Goal: Register for event/course

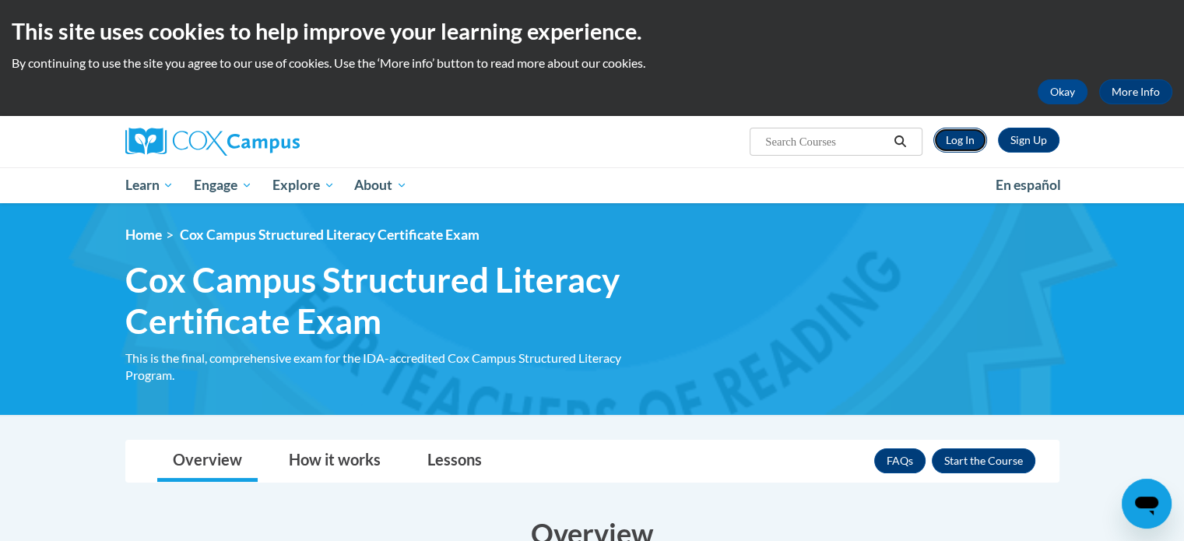
click at [969, 147] on link "Log In" at bounding box center [961, 140] width 54 height 25
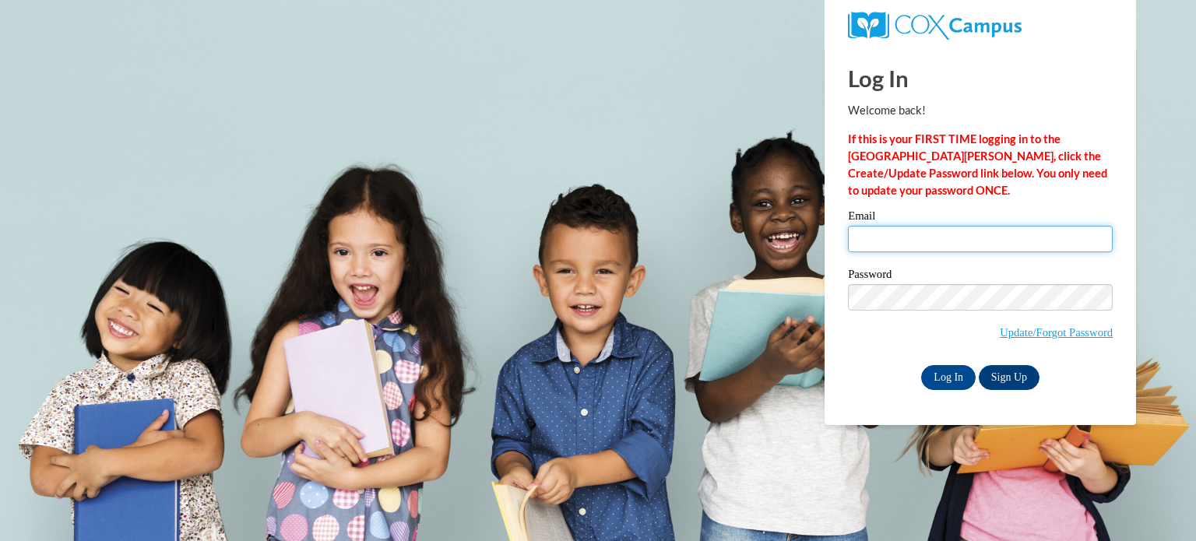
click at [1015, 236] on input "Email" at bounding box center [980, 239] width 265 height 26
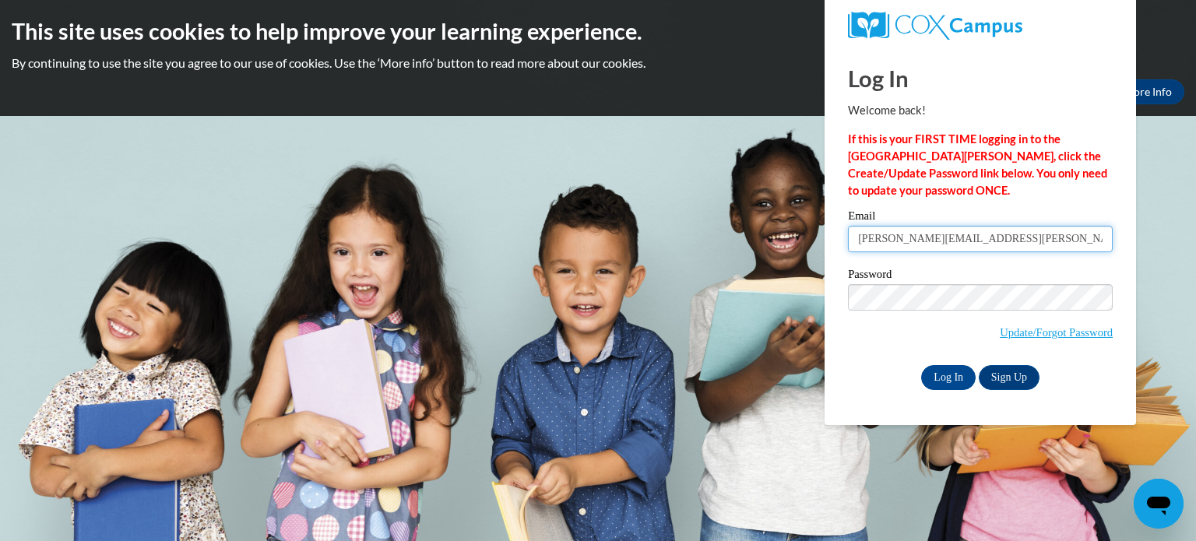
type input "[PERSON_NAME][EMAIL_ADDRESS][PERSON_NAME][PERSON_NAME][DOMAIN_NAME]"
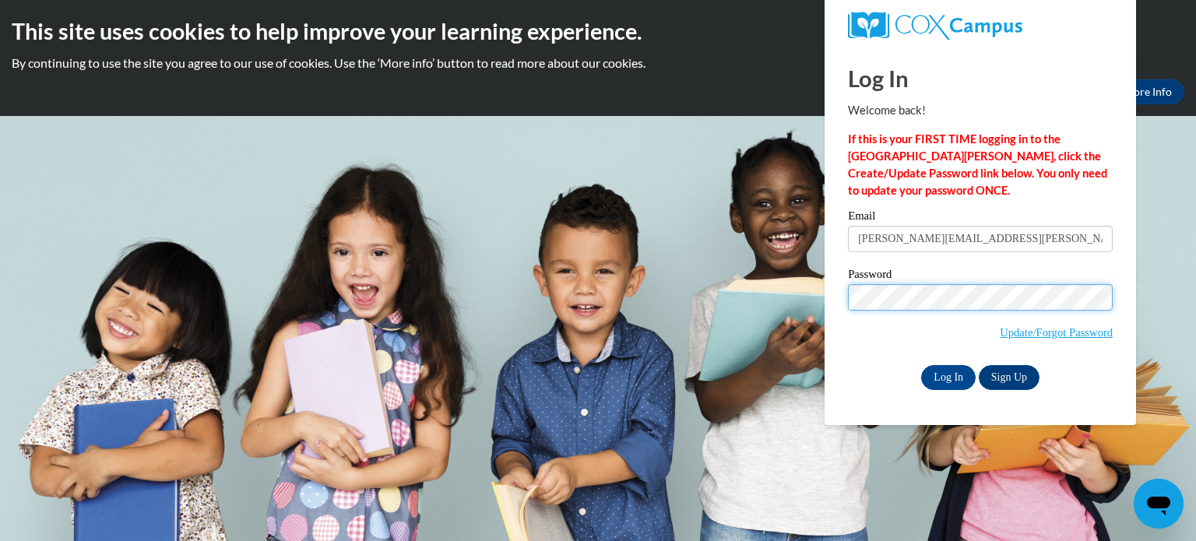
click at [921, 365] on input "Log In" at bounding box center [948, 377] width 55 height 25
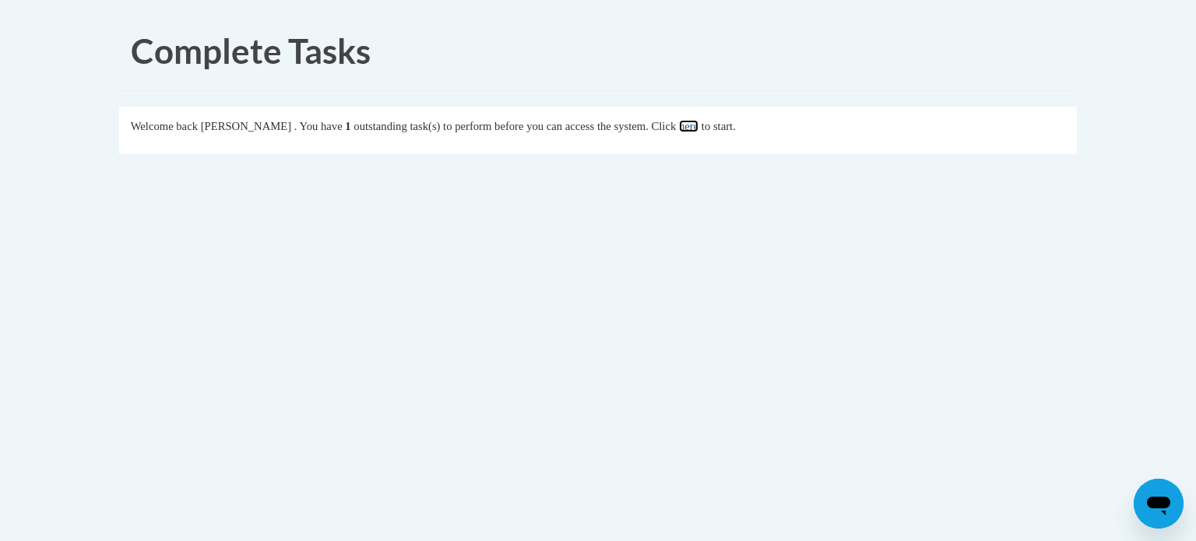
click at [698, 126] on link "here" at bounding box center [688, 126] width 19 height 12
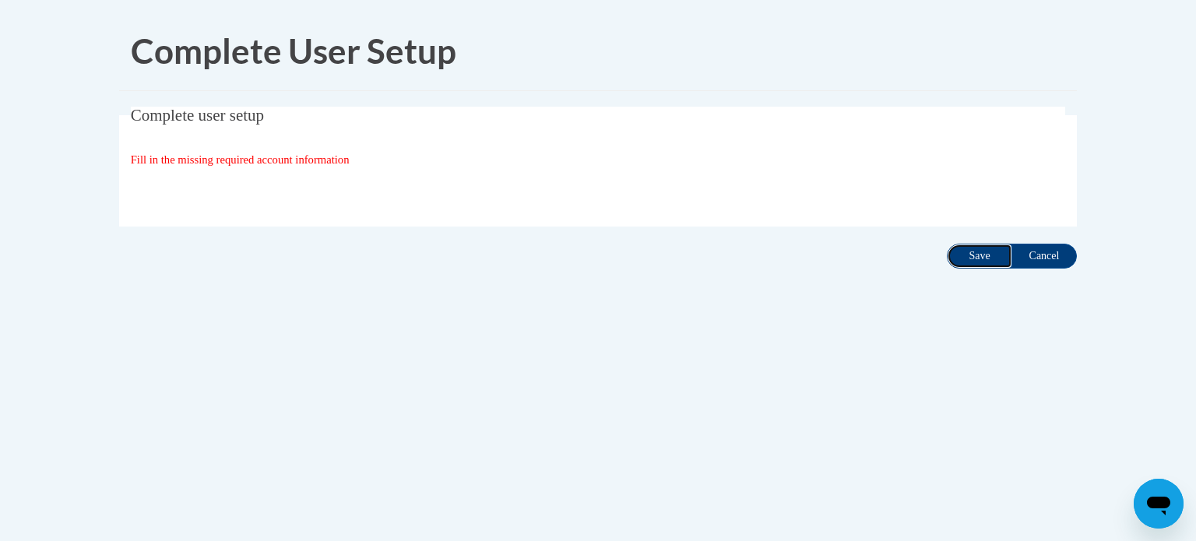
click at [978, 248] on input "Save" at bounding box center [979, 256] width 65 height 25
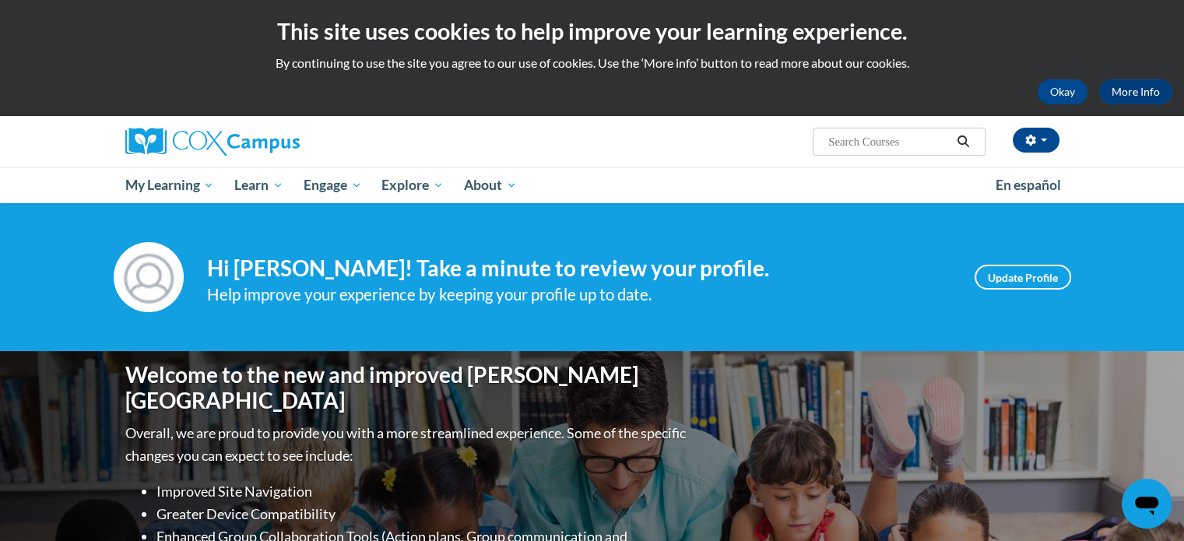
click at [891, 145] on input "Search..." at bounding box center [889, 141] width 125 height 19
paste input "Cox Campus Structured Literacy Certificate Exam"
type input "Cox Campus Structured Literacy Certificate Exam"
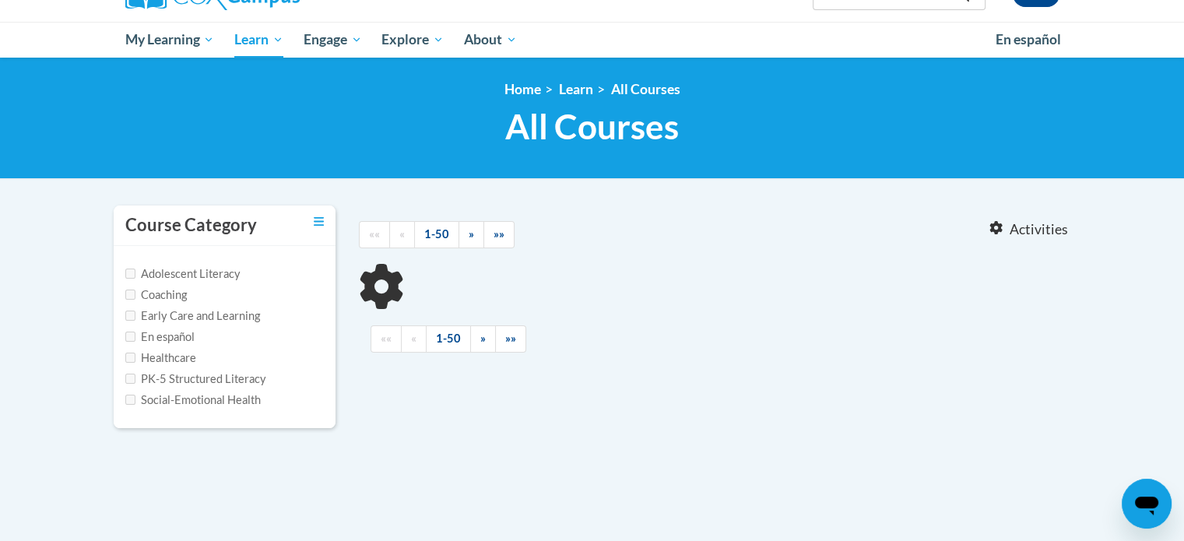
scroll to position [146, 0]
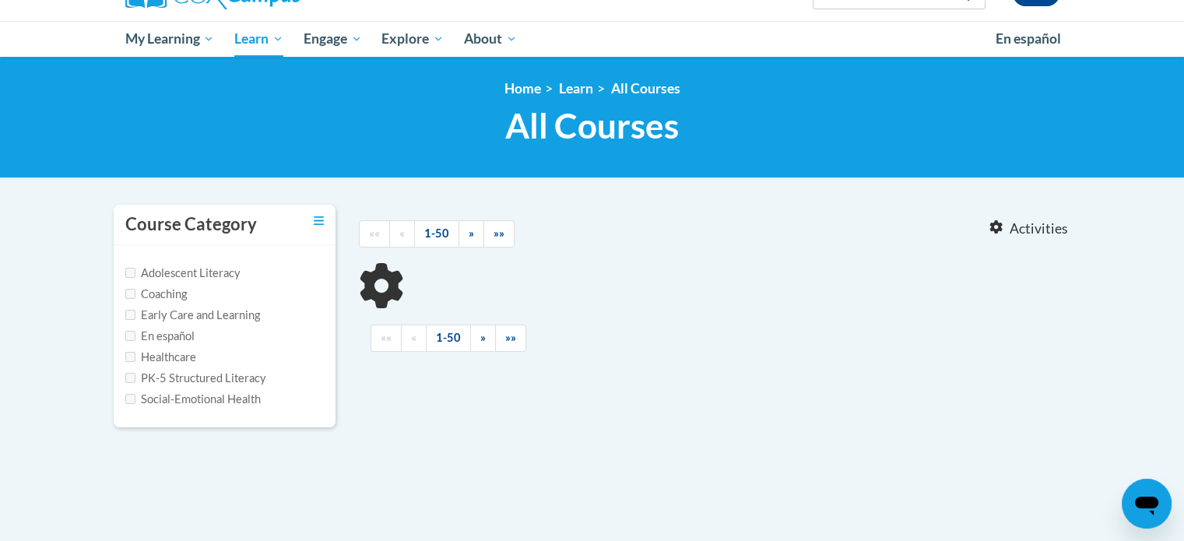
type input "Cox Campus Structured Literacy Certificate Exam"
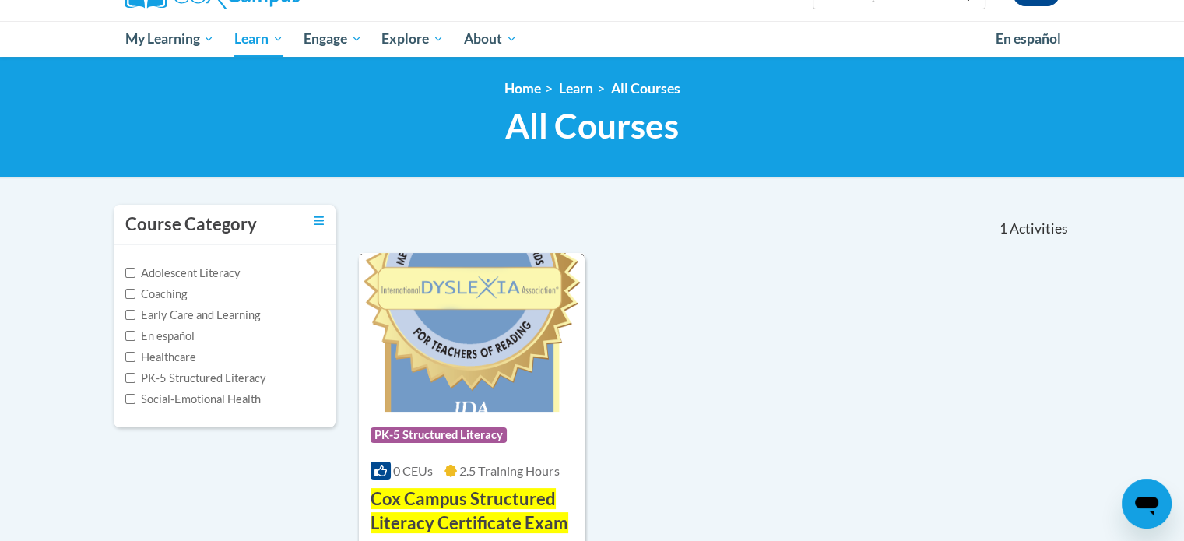
click at [502, 508] on span "Cox Campus Structured Literacy Certificate Exam" at bounding box center [470, 510] width 198 height 45
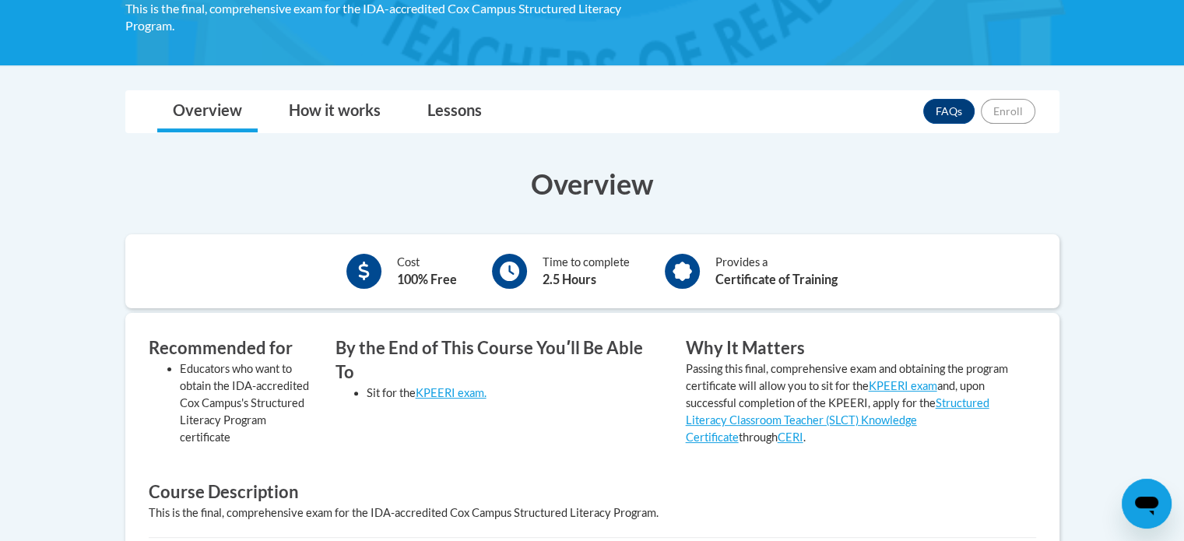
scroll to position [348, 0]
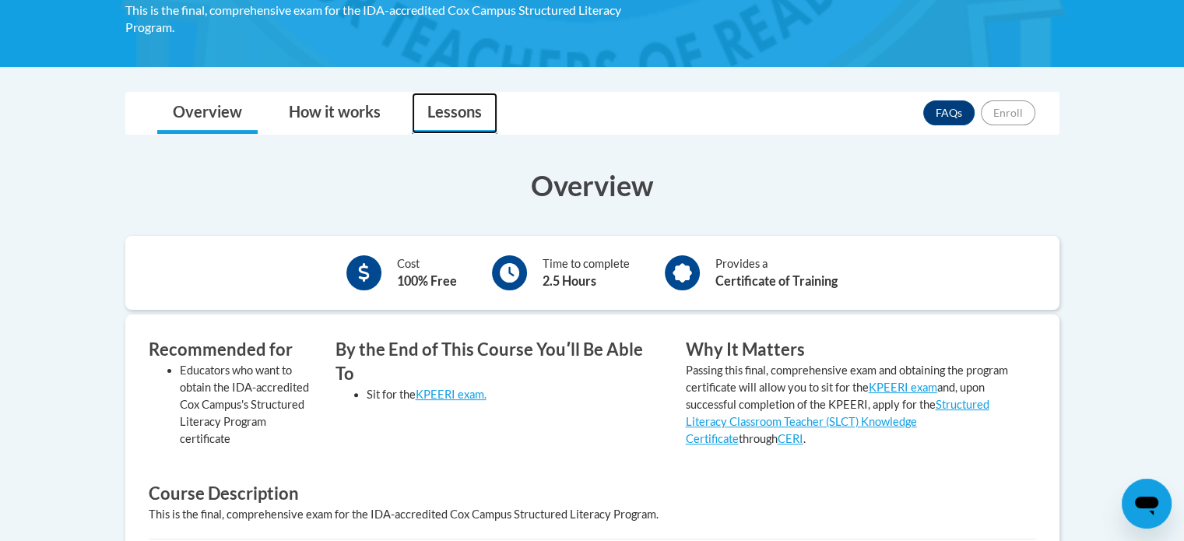
click at [431, 113] on link "Lessons" at bounding box center [455, 113] width 86 height 41
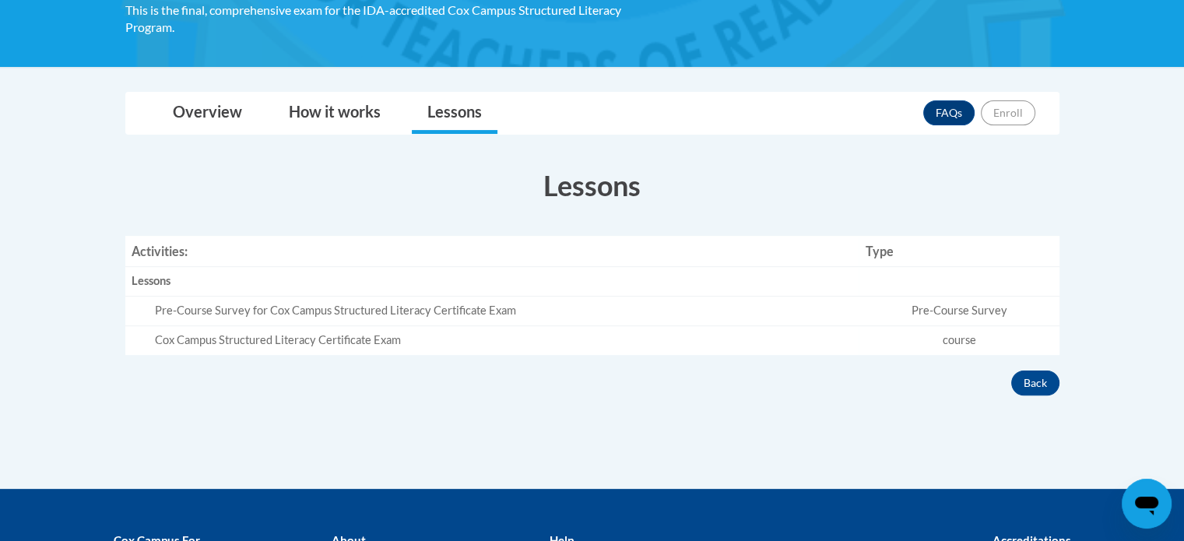
click at [994, 310] on td "Pre-Course Survey" at bounding box center [959, 312] width 200 height 30
click at [197, 313] on div "Pre-Course Survey for Cox Campus Structured Literacy Certificate Exam" at bounding box center [504, 311] width 698 height 16
click at [966, 352] on td "course" at bounding box center [959, 340] width 200 height 29
click at [353, 110] on link "How it works" at bounding box center [334, 113] width 123 height 41
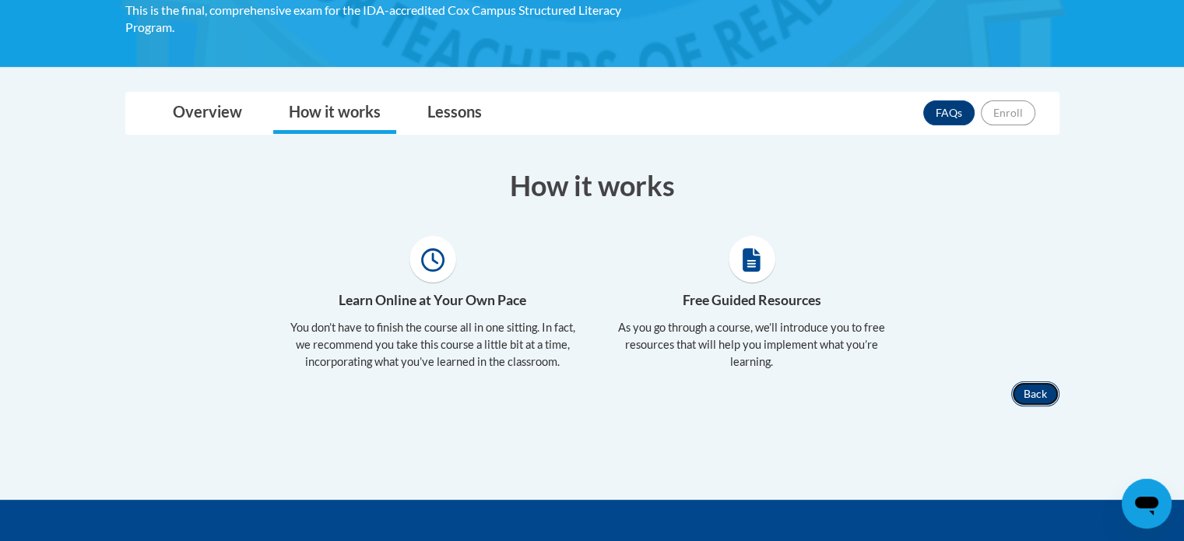
click at [1035, 384] on button "Back" at bounding box center [1035, 394] width 48 height 25
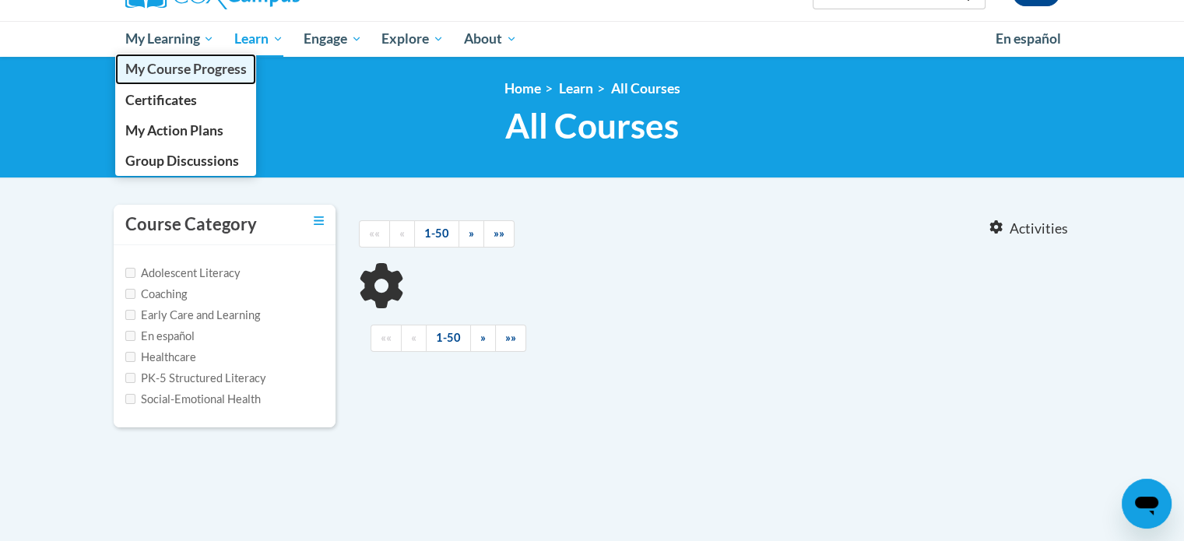
click at [156, 69] on span "My Course Progress" at bounding box center [185, 69] width 121 height 16
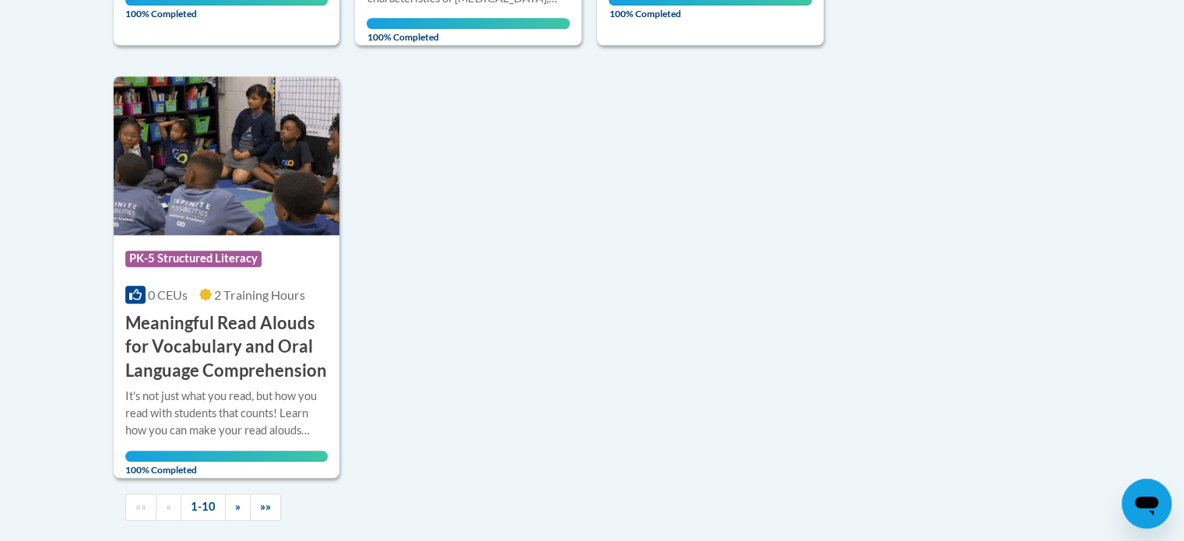
scroll to position [1542, 0]
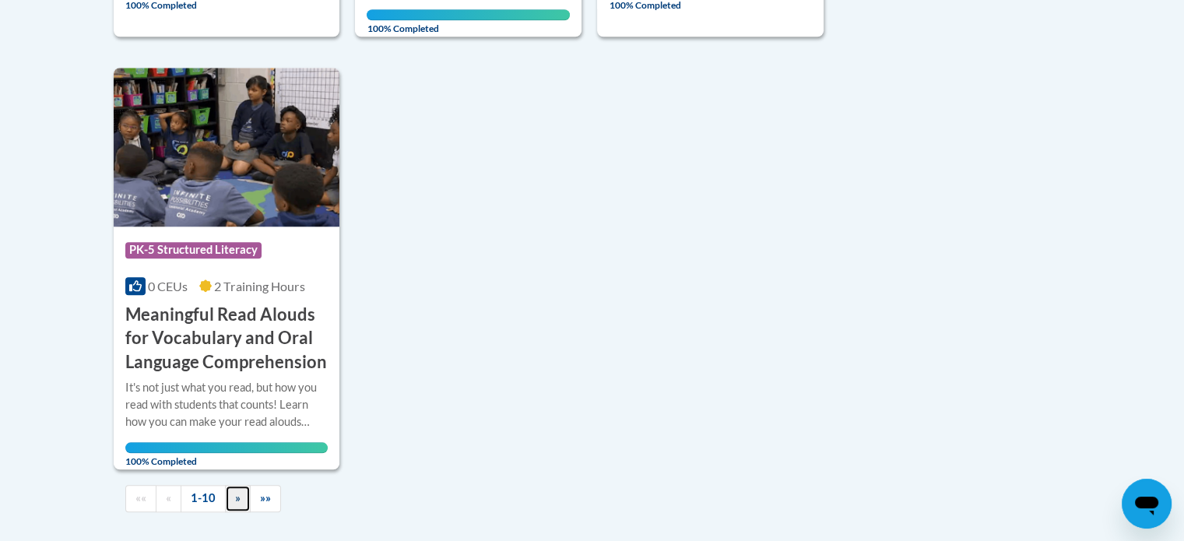
click at [234, 504] on link "»" at bounding box center [238, 498] width 26 height 27
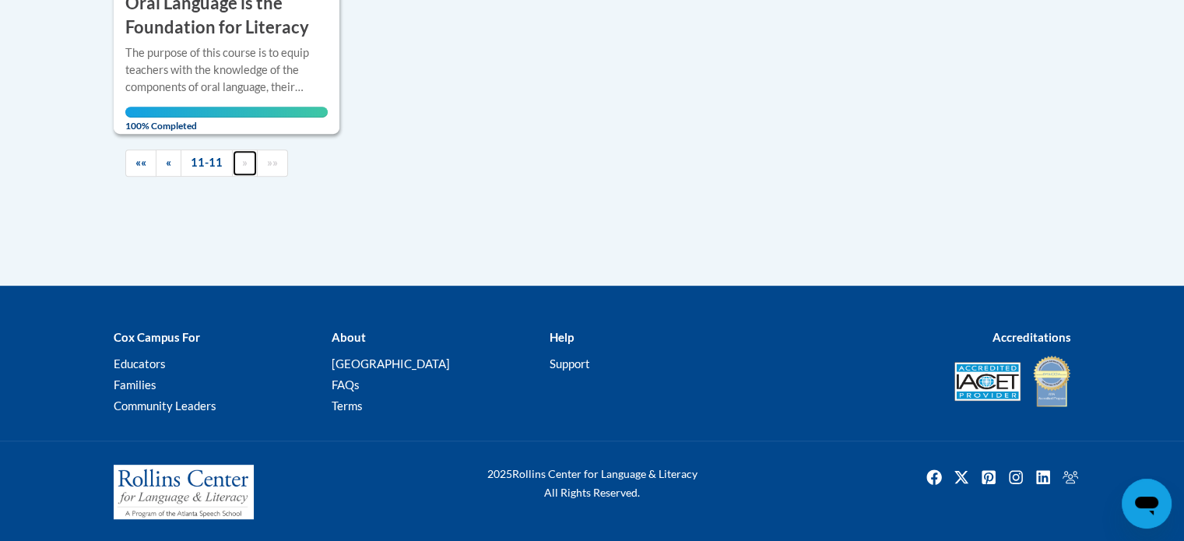
scroll to position [179, 0]
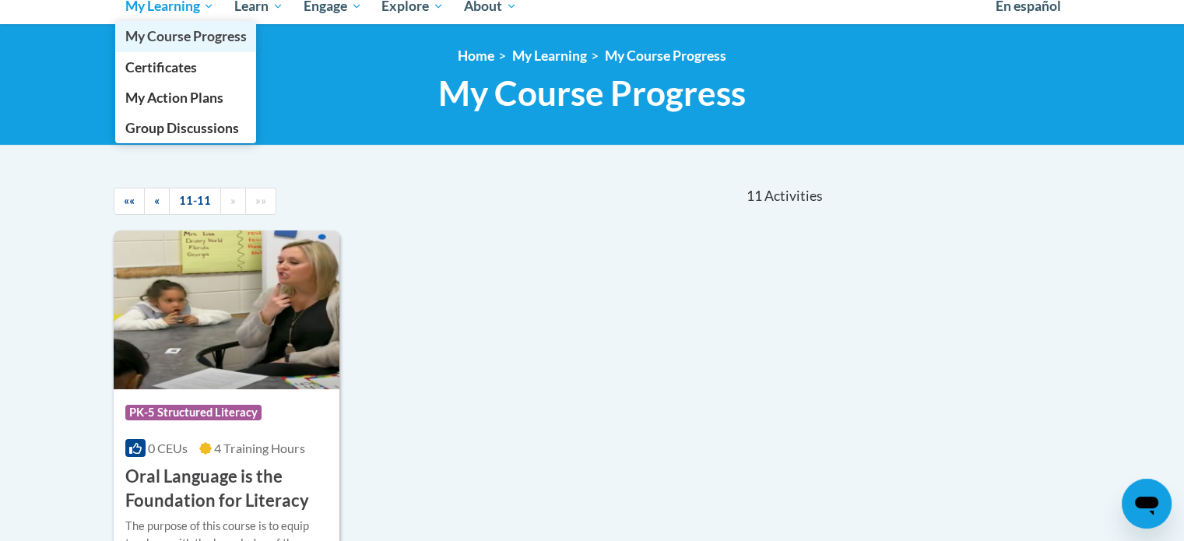
click at [185, 29] on span "My Course Progress" at bounding box center [185, 36] width 121 height 16
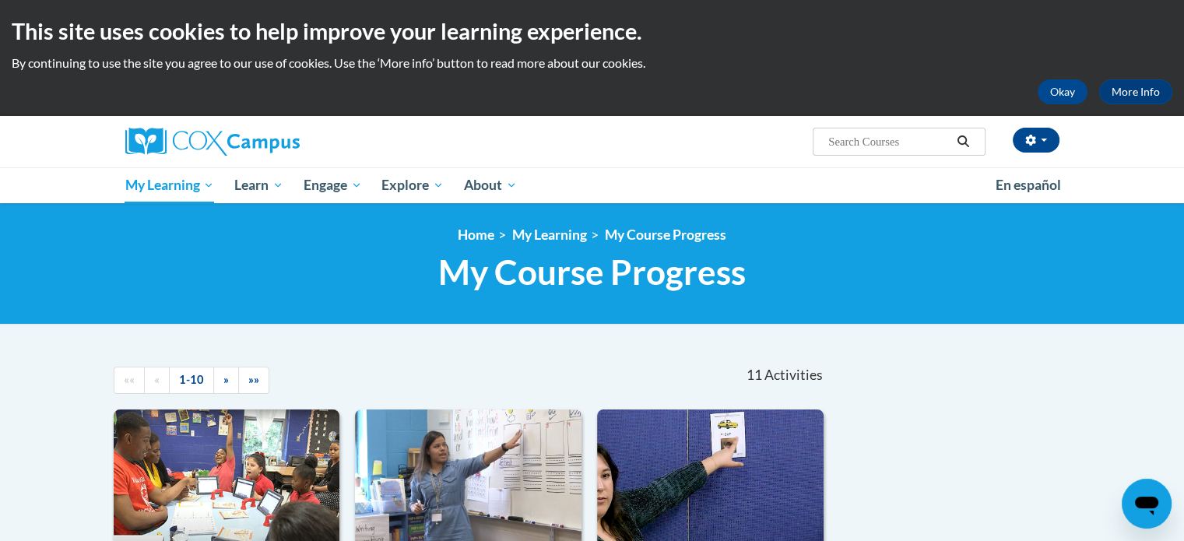
click at [878, 139] on input "Search..." at bounding box center [889, 141] width 125 height 19
paste input "Cox Campus Structured Literacy Certificate Exam"
type input "Cox Campus Structured Literacy Certificate Exam"
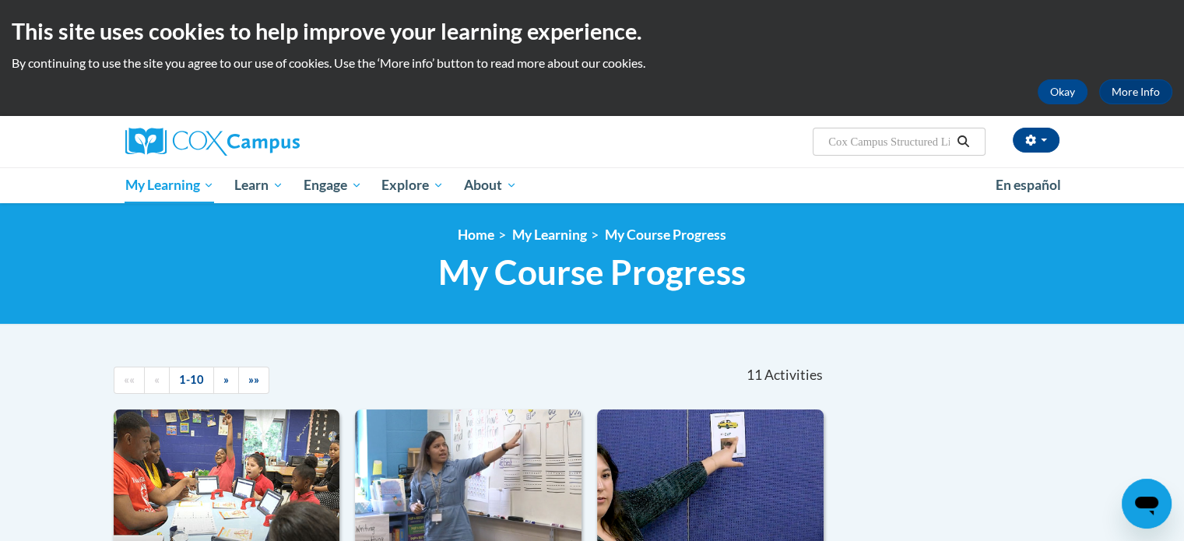
click at [962, 144] on icon "Search" at bounding box center [964, 141] width 12 height 12
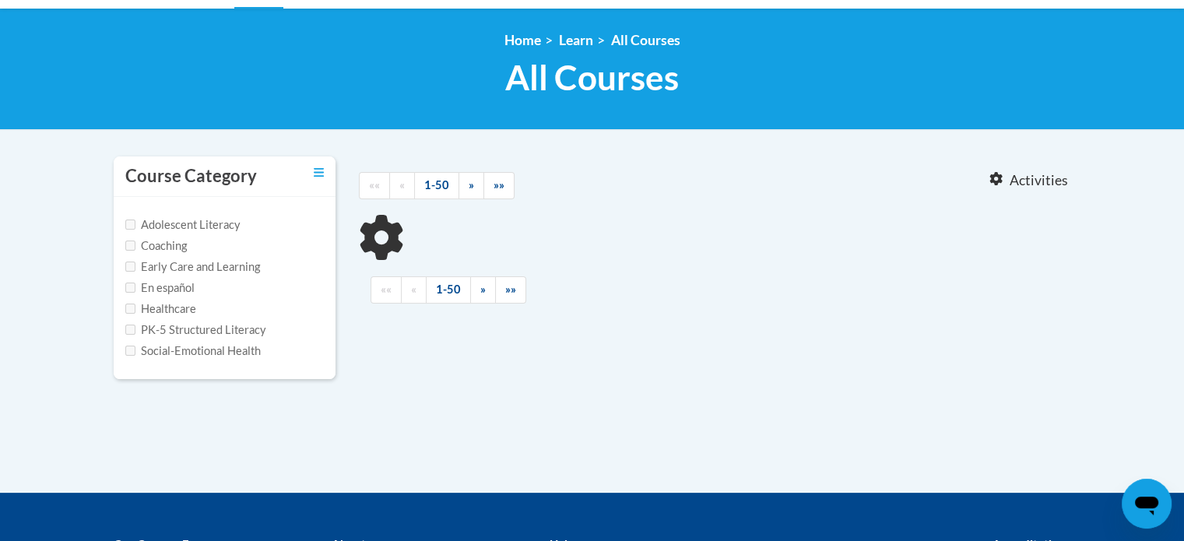
type input "Cox Campus Structured Literacy Certificate Exam"
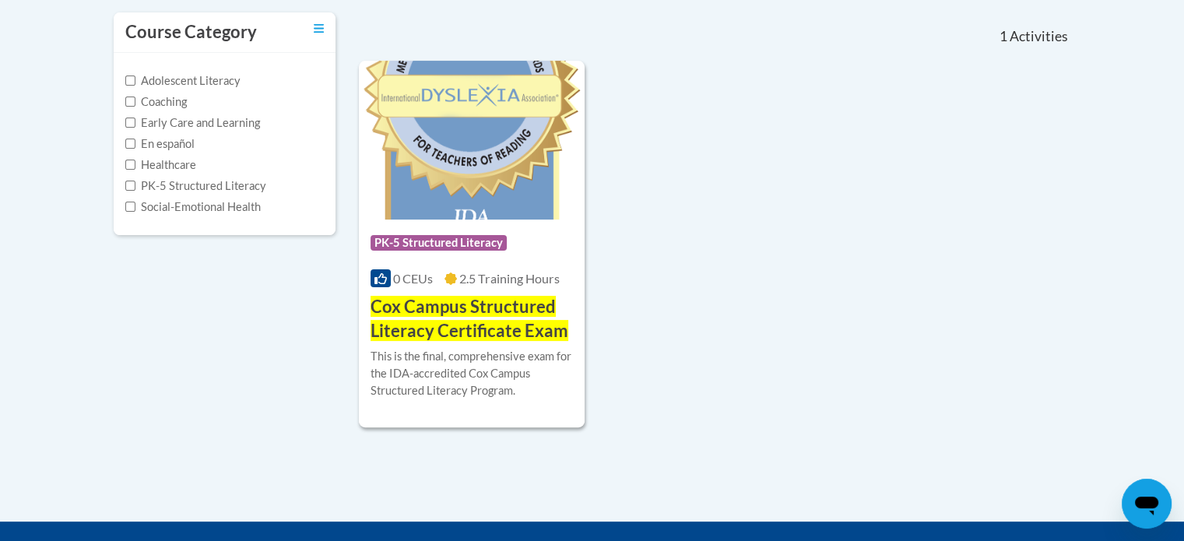
scroll to position [336, 0]
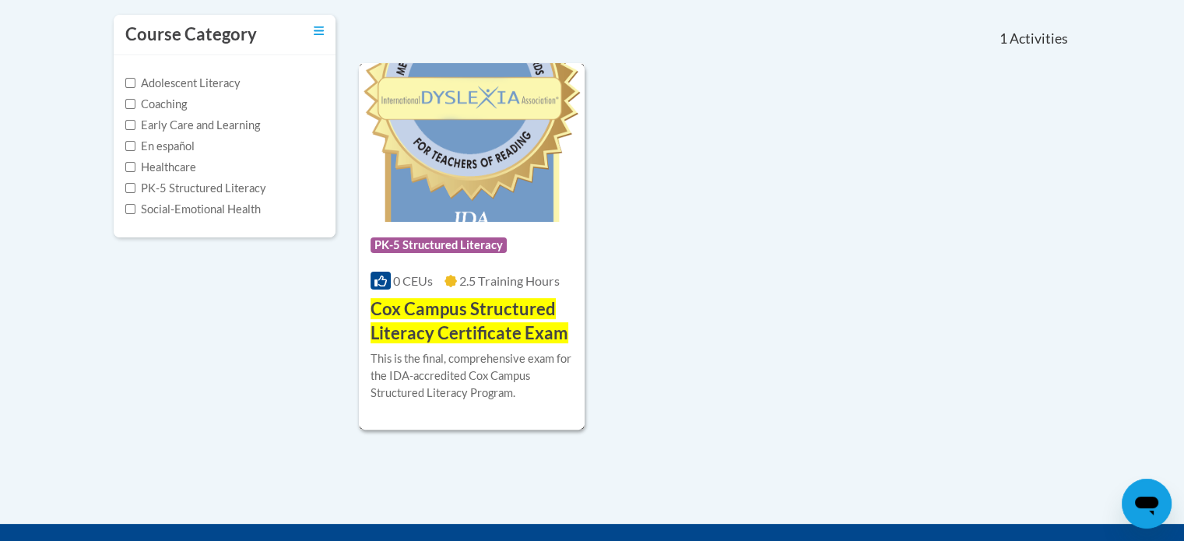
click at [468, 244] on span "PK-5 Structured Literacy" at bounding box center [439, 245] width 136 height 16
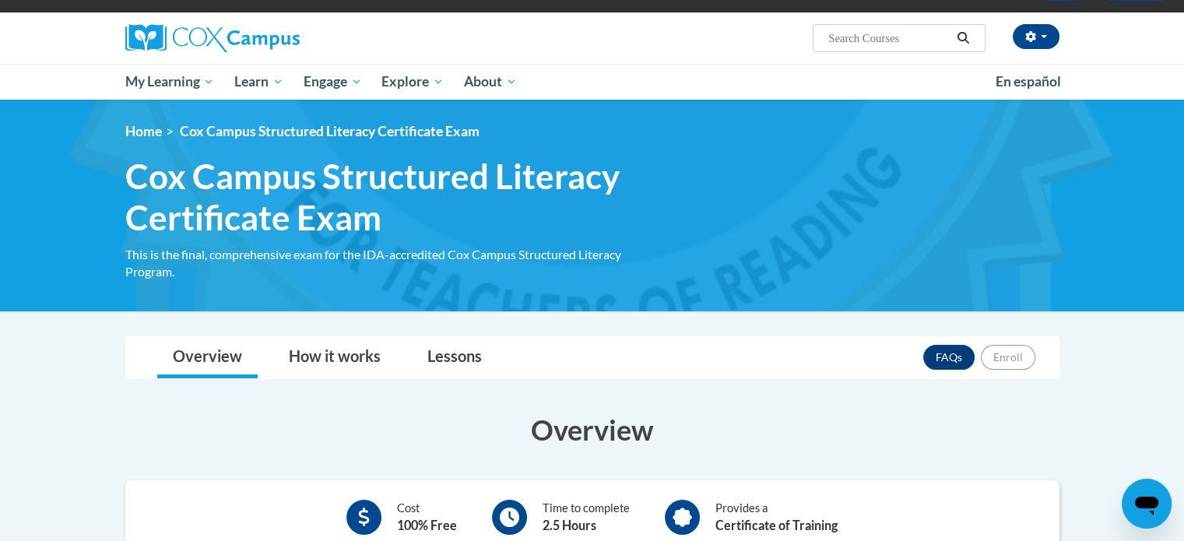
scroll to position [105, 0]
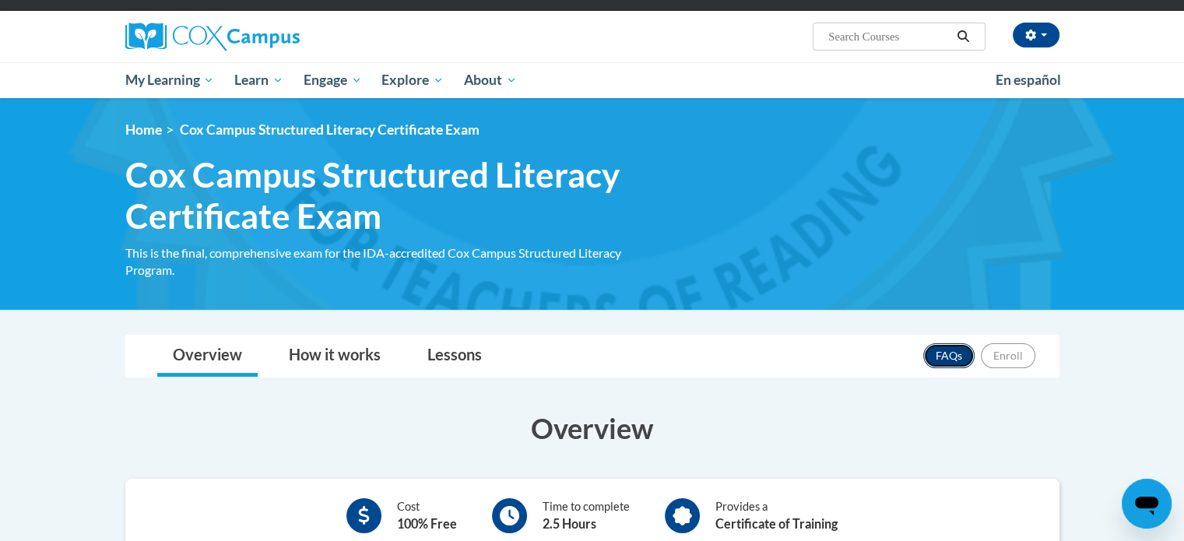
click at [944, 354] on link "FAQs" at bounding box center [948, 355] width 51 height 25
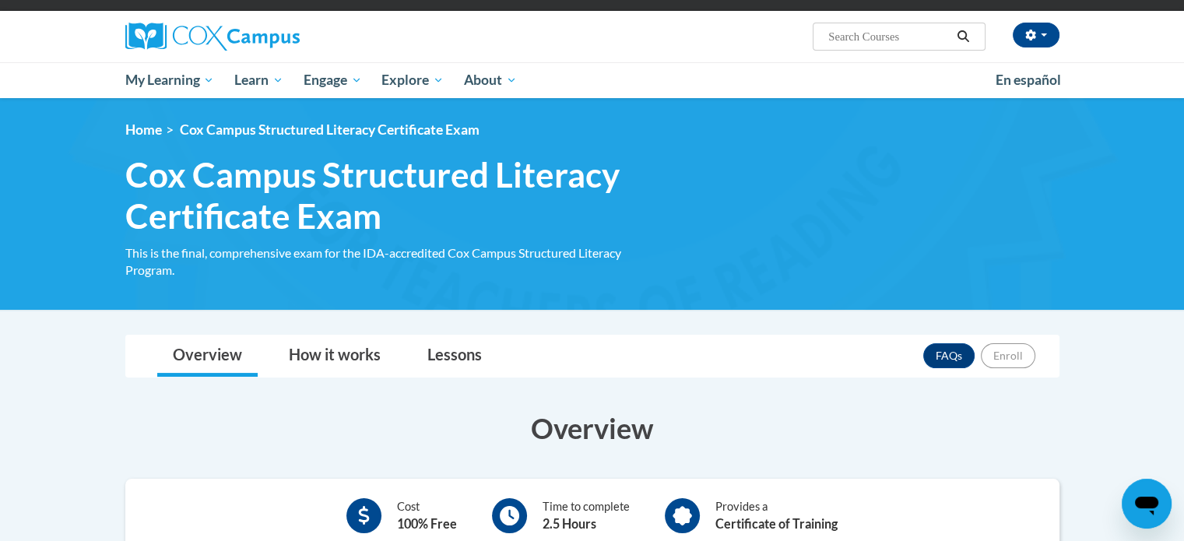
drag, startPoint x: 1182, startPoint y: 86, endPoint x: 1177, endPoint y: 245, distance: 158.9
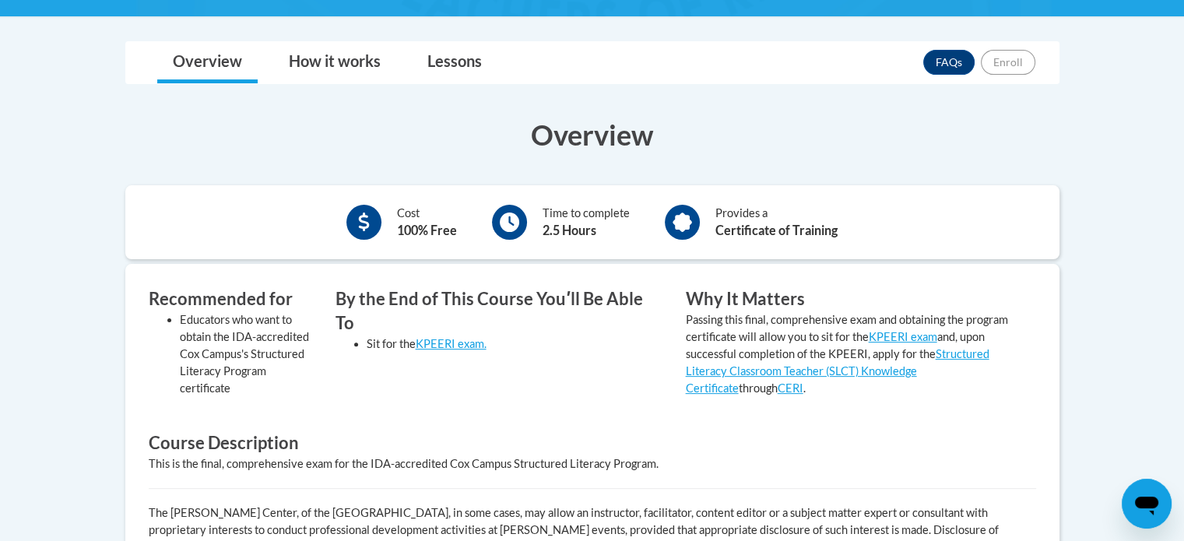
scroll to position [413, 0]
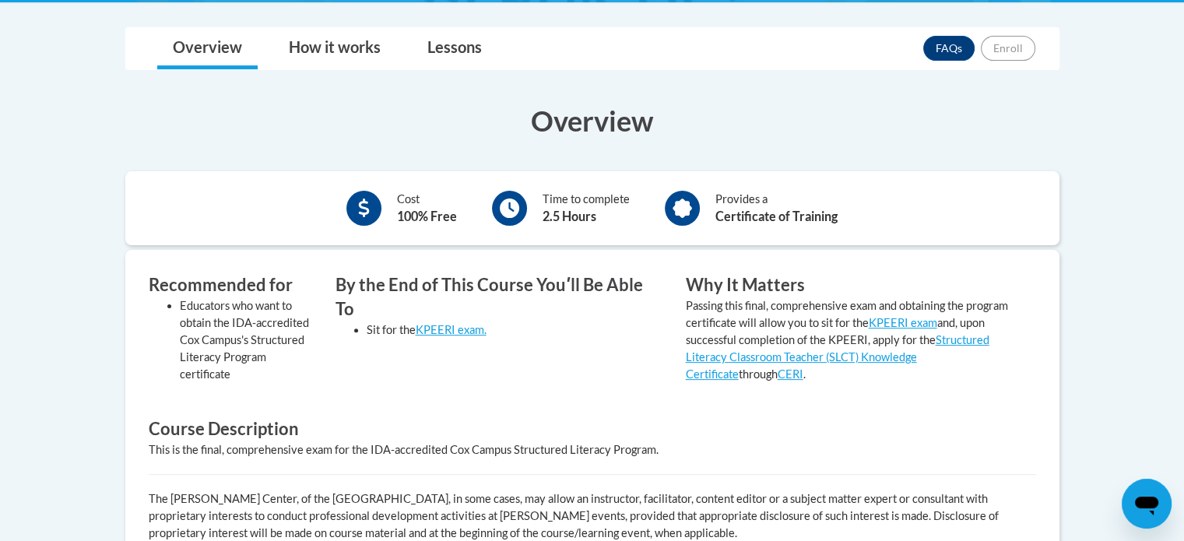
click at [1181, 211] on body "This site uses cookies to help improve your learning experience. By continuing …" at bounding box center [592, 305] width 1184 height 1436
click at [322, 28] on link "How it works" at bounding box center [334, 48] width 123 height 41
